Goal: Task Accomplishment & Management: Manage account settings

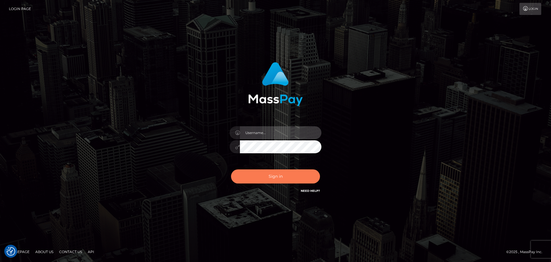
type input "[PERSON_NAME][DOMAIN_NAME]"
click at [270, 175] on button "Sign in" at bounding box center [275, 176] width 89 height 14
type input "Dmitri.wow"
click at [271, 177] on button "Sign in" at bounding box center [275, 176] width 89 height 14
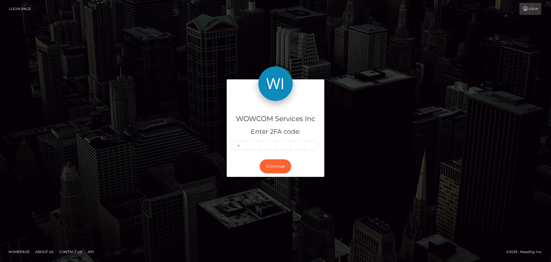
type input "4"
type input "2"
type input "9"
type input "3"
type input "1"
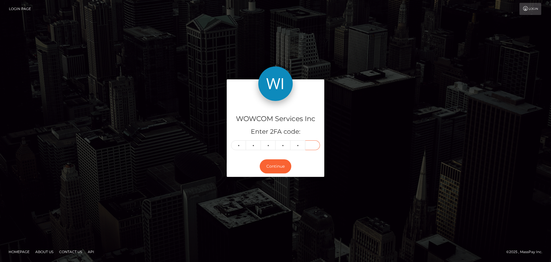
type input "2"
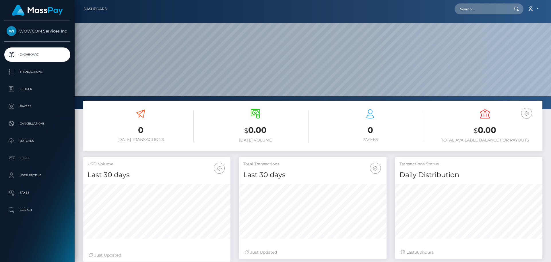
scroll to position [102, 148]
click at [534, 10] on icon at bounding box center [531, 8] width 6 height 5
click at [517, 36] on link "Logout" at bounding box center [519, 37] width 46 height 11
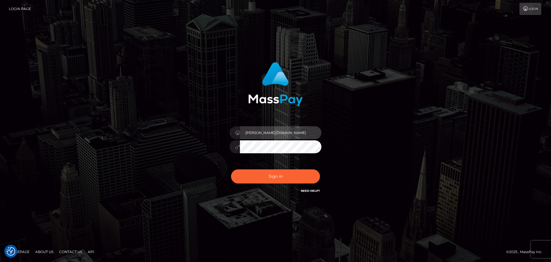
click at [265, 126] on input "[PERSON_NAME][DOMAIN_NAME]" at bounding box center [281, 132] width 82 height 13
type input "[PERSON_NAME].wowcan"
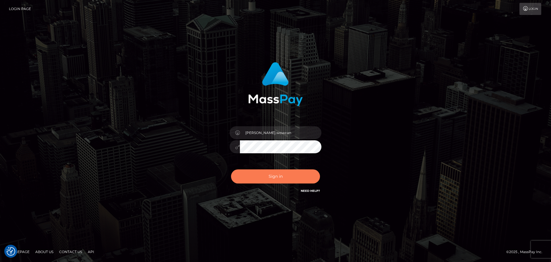
click at [275, 178] on button "Sign in" at bounding box center [275, 176] width 89 height 14
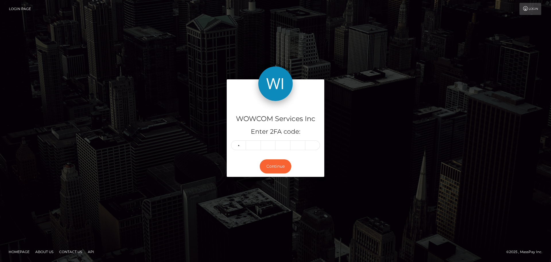
type input "2"
type input "5"
type input "9"
type input "2"
type input "8"
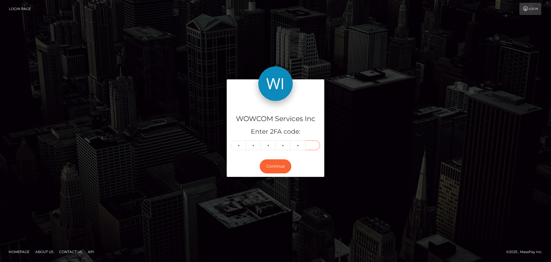
type input "9"
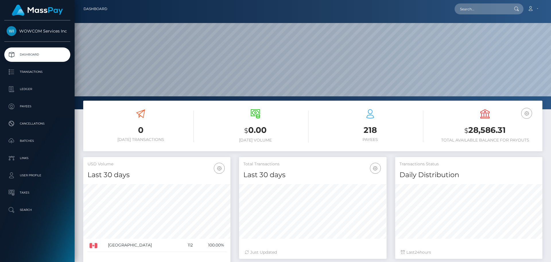
scroll to position [102, 148]
drag, startPoint x: 469, startPoint y: 128, endPoint x: 505, endPoint y: 131, distance: 36.5
click at [505, 131] on h3 "$ 28,586.31" at bounding box center [485, 130] width 106 height 12
copy h3 "28,586.31"
